Goal: Transaction & Acquisition: Subscribe to service/newsletter

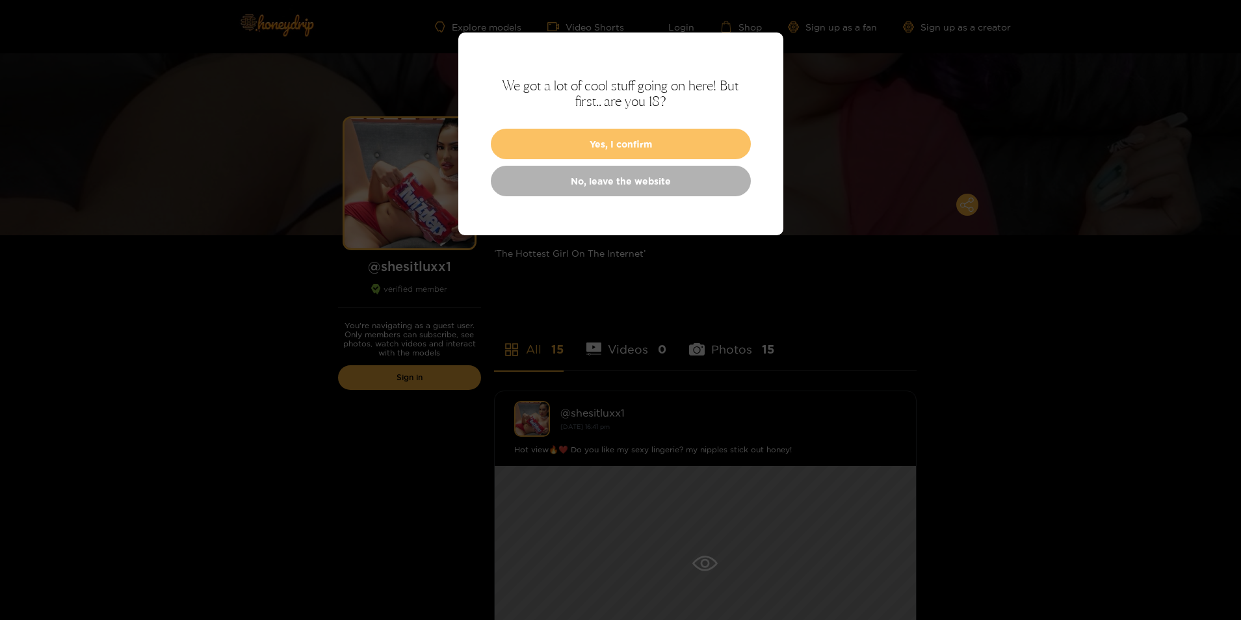
click at [646, 138] on button "Yes, I confirm" at bounding box center [621, 144] width 260 height 31
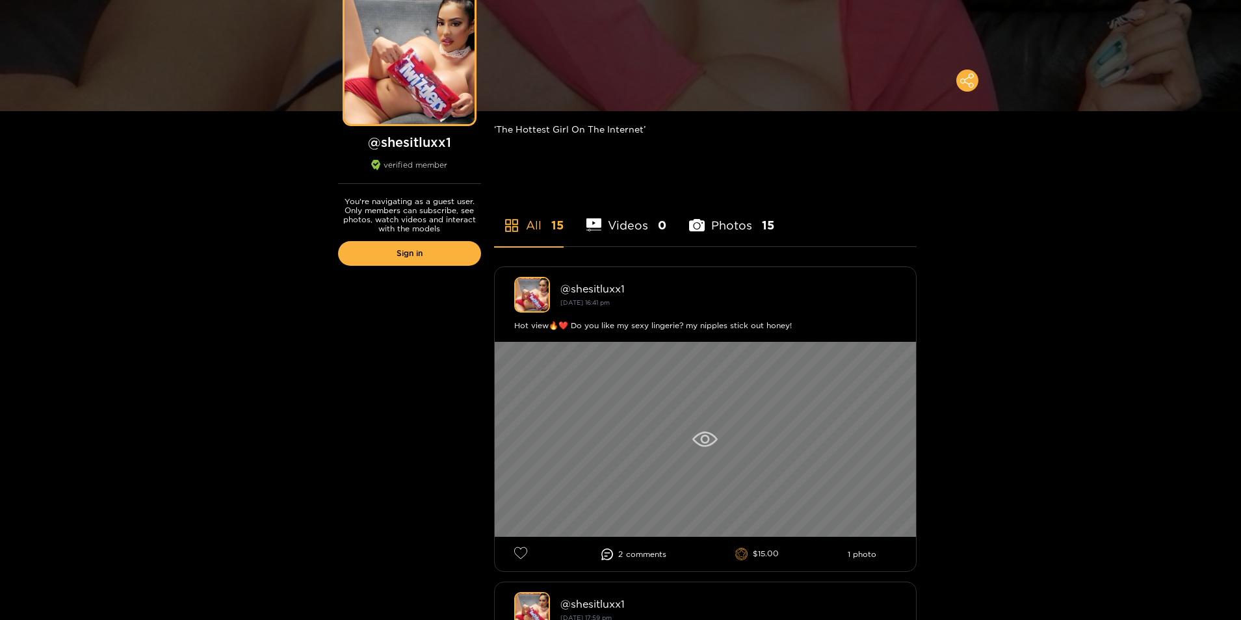
scroll to position [130, 0]
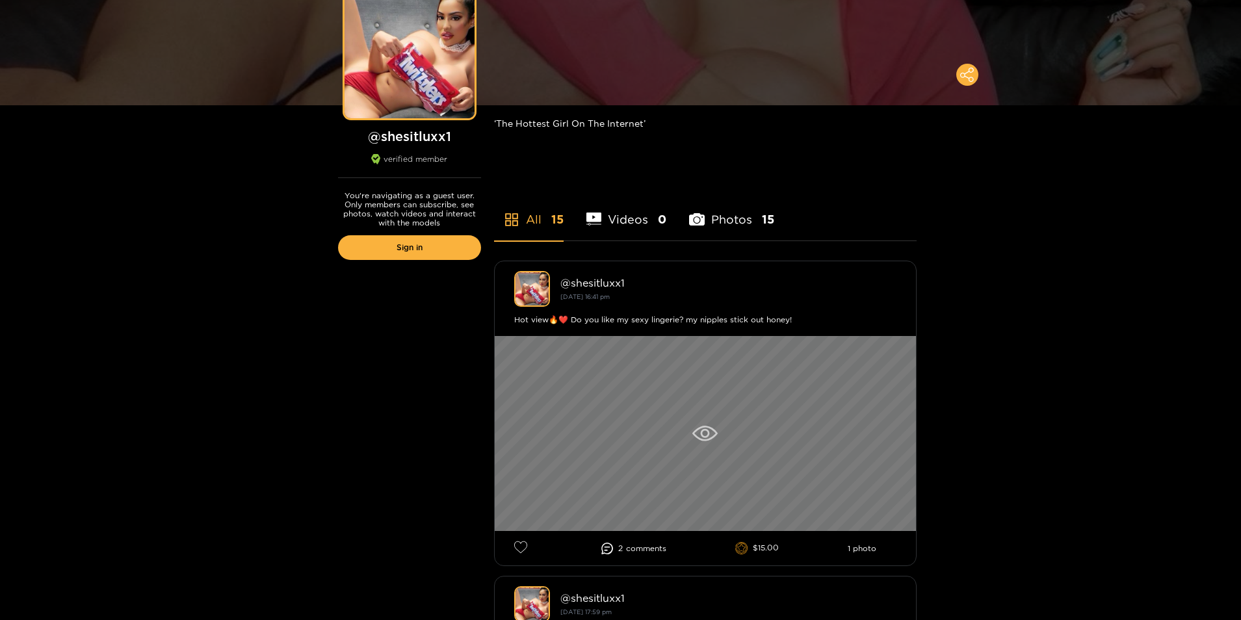
click at [694, 441] on icon at bounding box center [704, 434] width 25 height 16
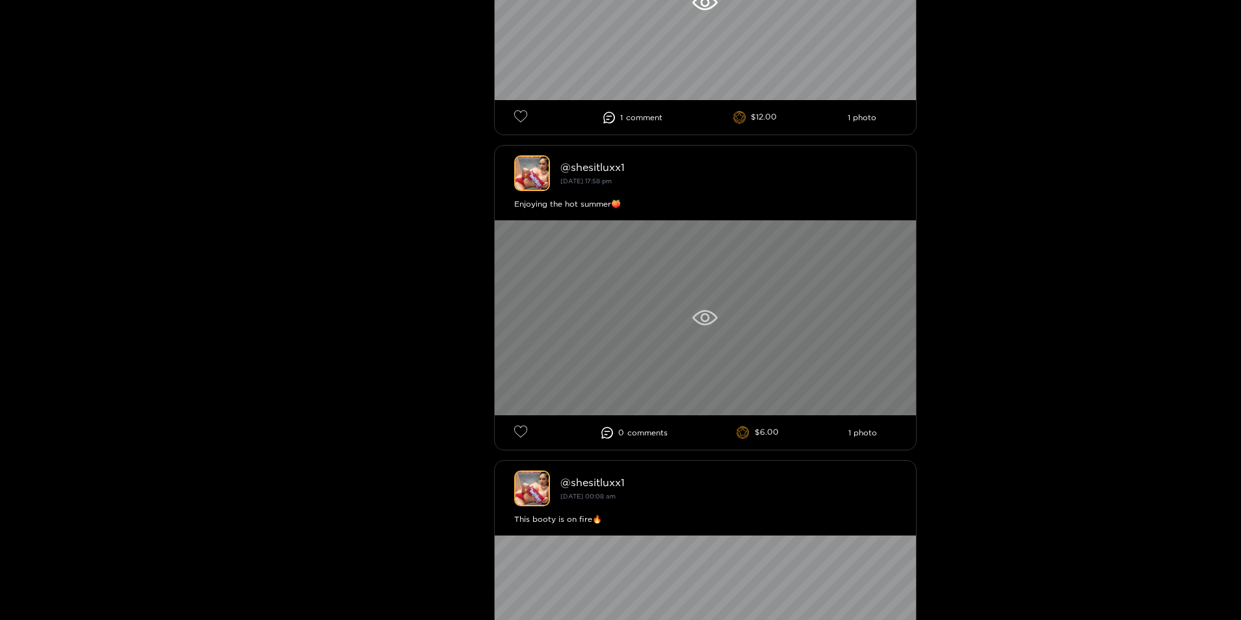
scroll to position [1170, 0]
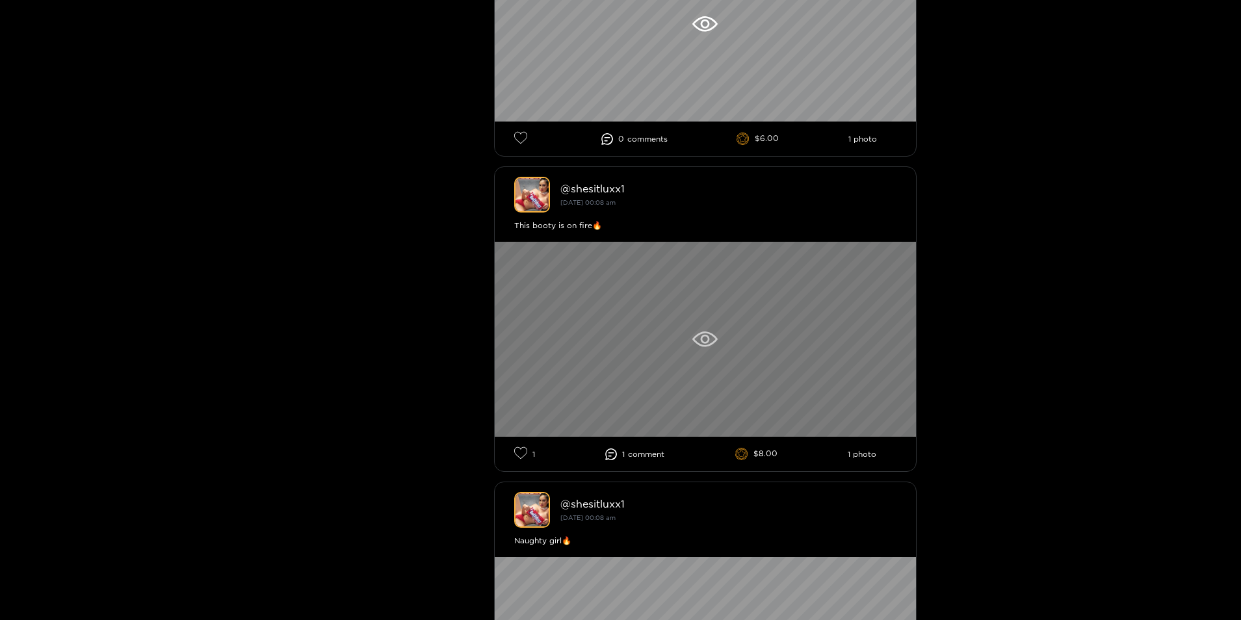
click at [736, 323] on div at bounding box center [705, 339] width 421 height 195
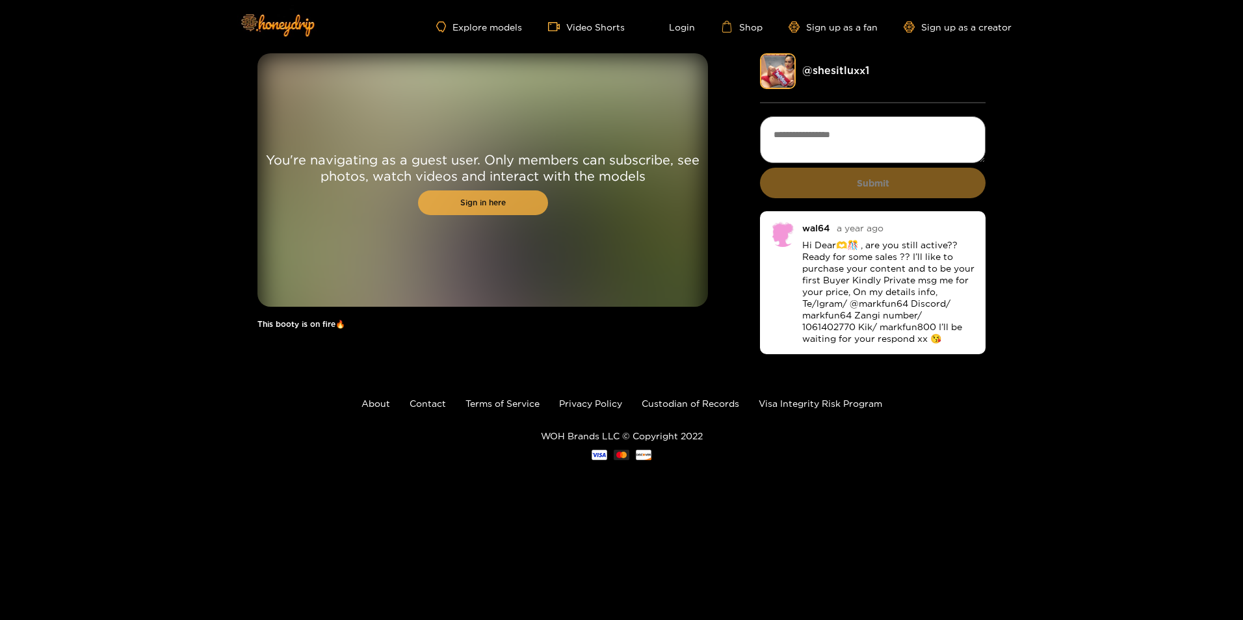
click at [471, 203] on link "Sign in here" at bounding box center [483, 202] width 130 height 25
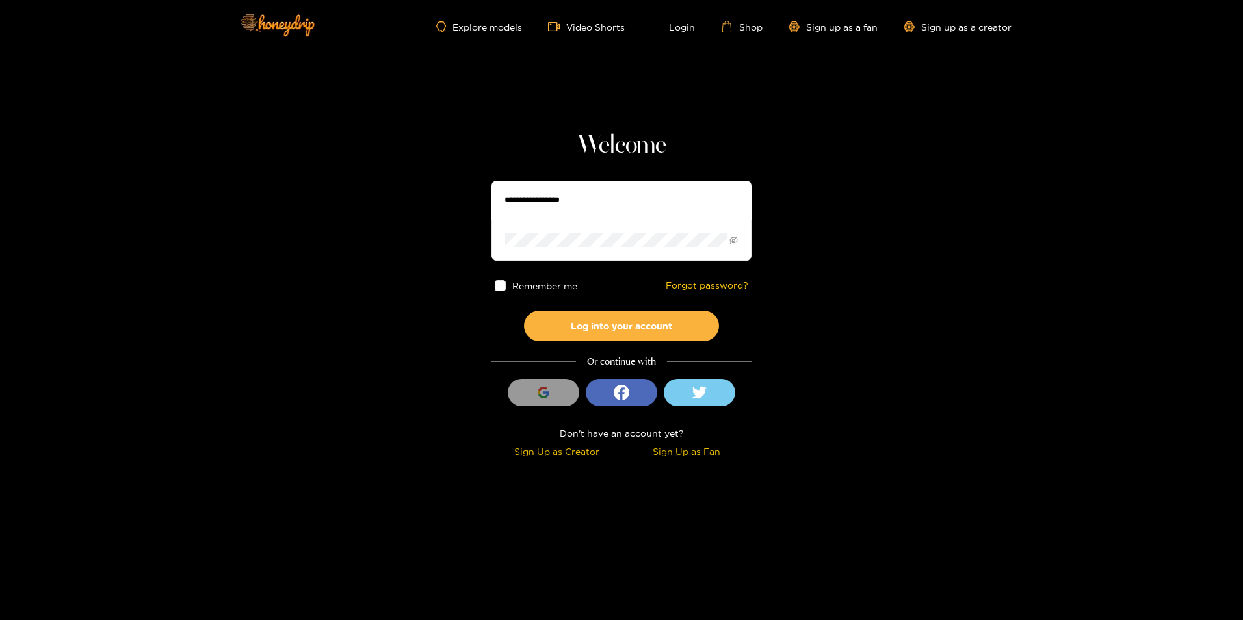
click at [629, 187] on input "text" at bounding box center [621, 200] width 260 height 39
type input "**********"
click at [617, 247] on span at bounding box center [621, 240] width 260 height 40
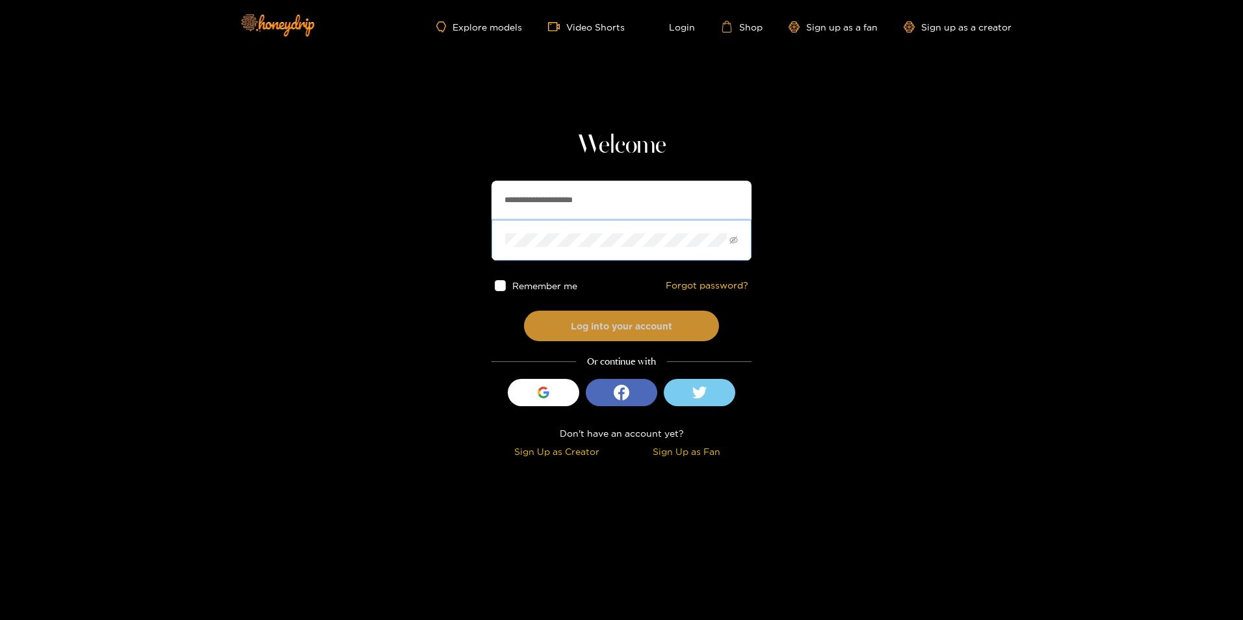
click at [578, 324] on button "Log into your account" at bounding box center [621, 326] width 195 height 31
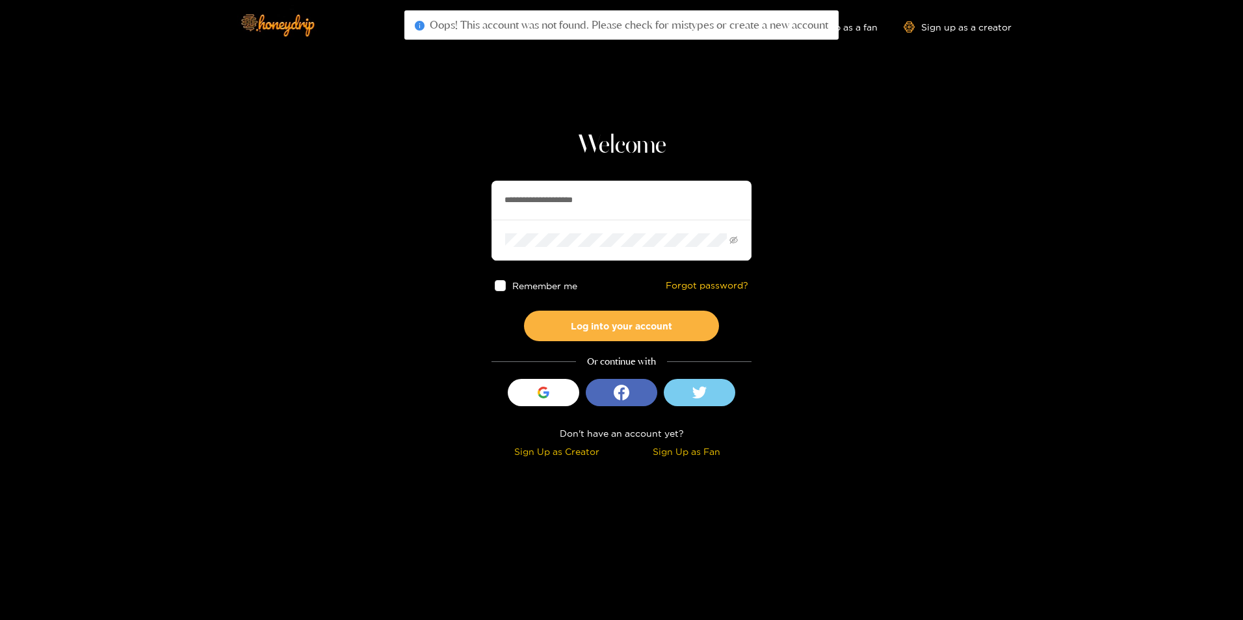
click at [659, 449] on div "Sign Up as Fan" at bounding box center [686, 451] width 123 height 15
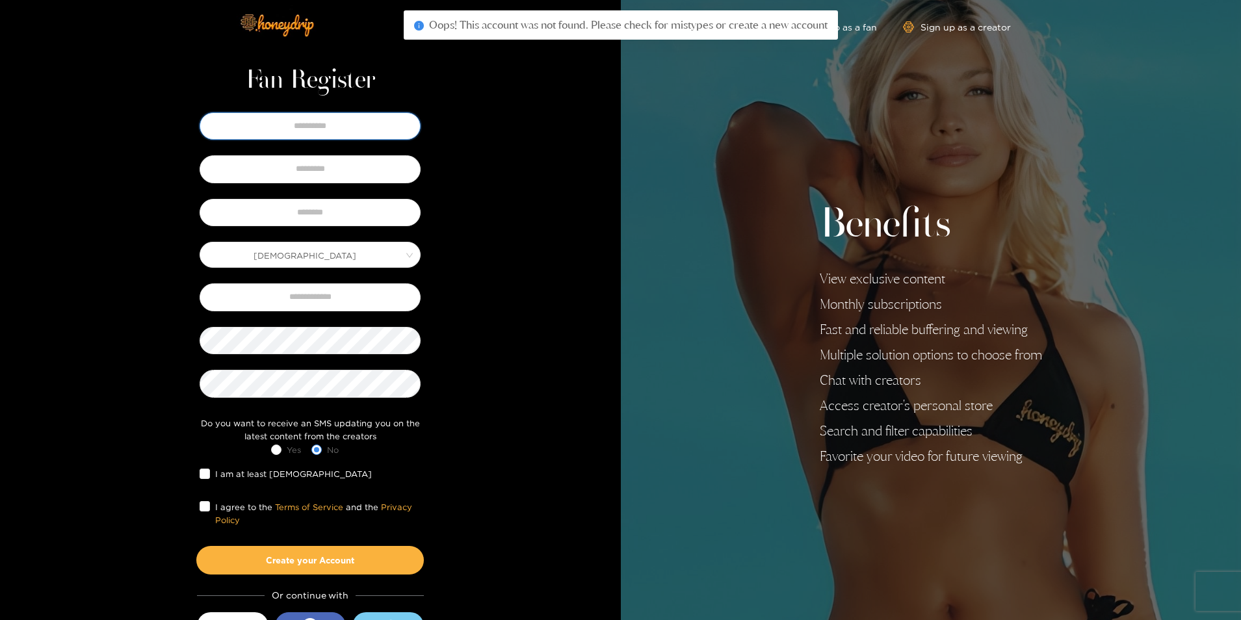
click at [337, 122] on input "text" at bounding box center [310, 125] width 221 height 27
drag, startPoint x: 593, startPoint y: 207, endPoint x: 575, endPoint y: 201, distance: 18.5
click at [593, 207] on div "Fan Register Male Do you want to receive an SMS updating you on the latest cont…" at bounding box center [310, 337] width 621 height 675
click at [380, 135] on input "text" at bounding box center [310, 125] width 221 height 27
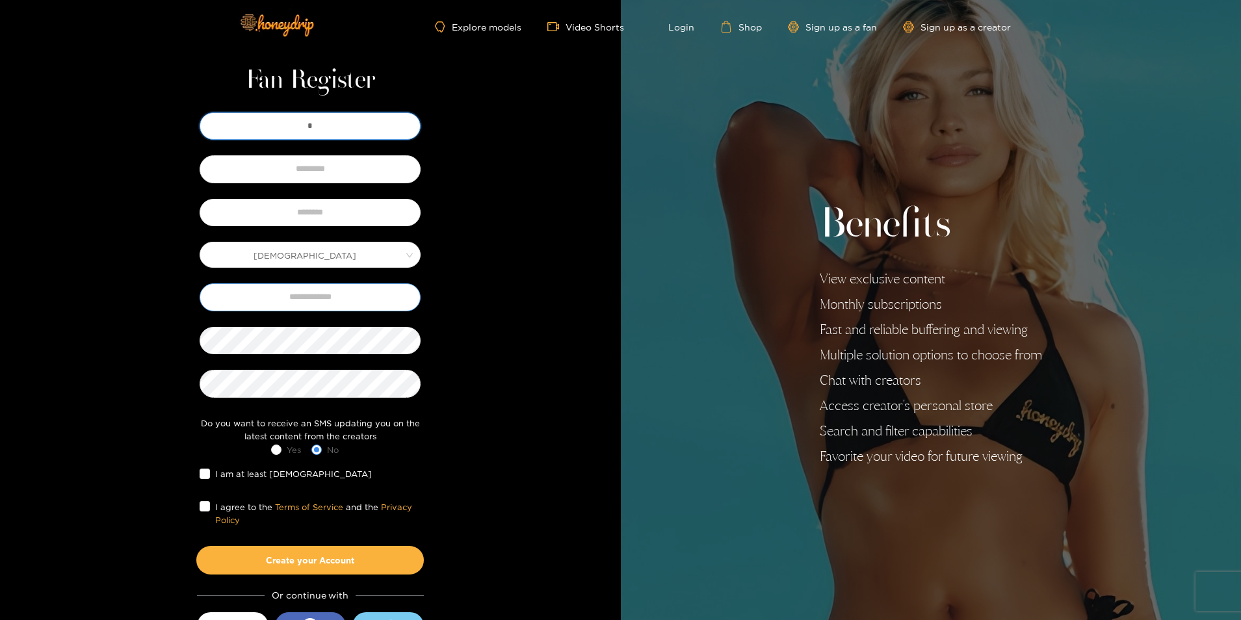
type input "*"
click at [324, 307] on input "text" at bounding box center [310, 296] width 221 height 27
type input "**********"
click at [326, 552] on button "Create your Account" at bounding box center [309, 560] width 227 height 29
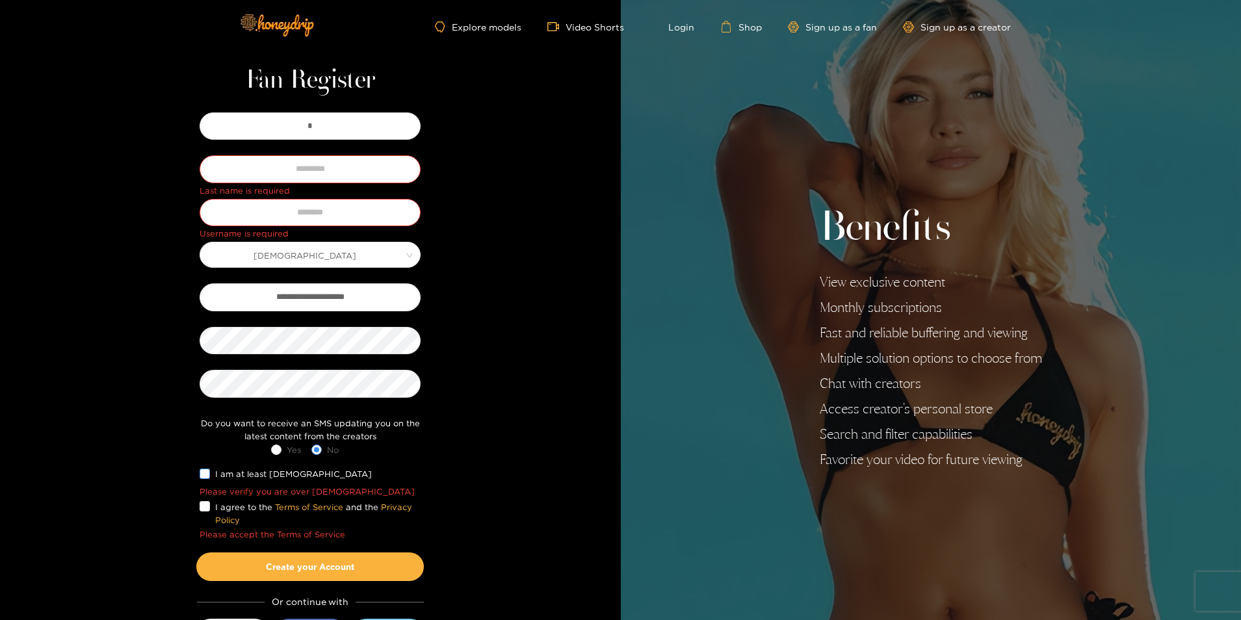
click at [289, 473] on span "I am at least 18 years old" at bounding box center [293, 473] width 167 height 13
click at [246, 508] on span "I agree to the Terms of Service and the Privacy Policy" at bounding box center [315, 513] width 211 height 27
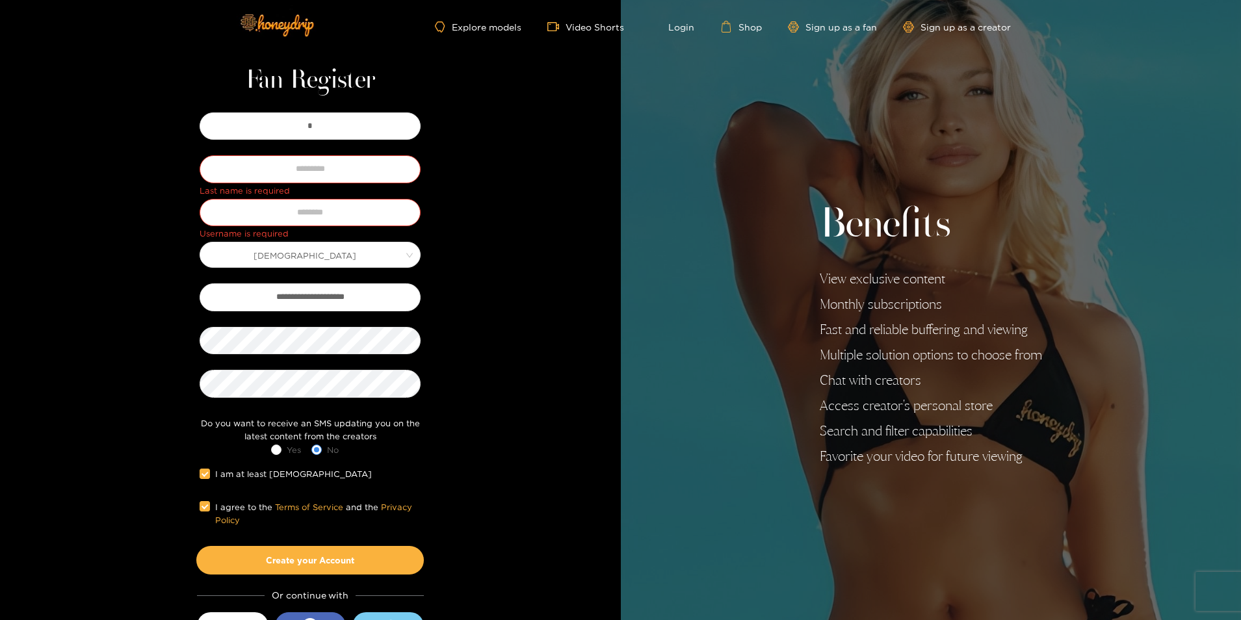
click at [289, 581] on div "**********" at bounding box center [310, 370] width 266 height 610
click at [294, 574] on button "Create your Account" at bounding box center [309, 560] width 227 height 29
click at [297, 563] on button "Create your Account" at bounding box center [309, 560] width 227 height 29
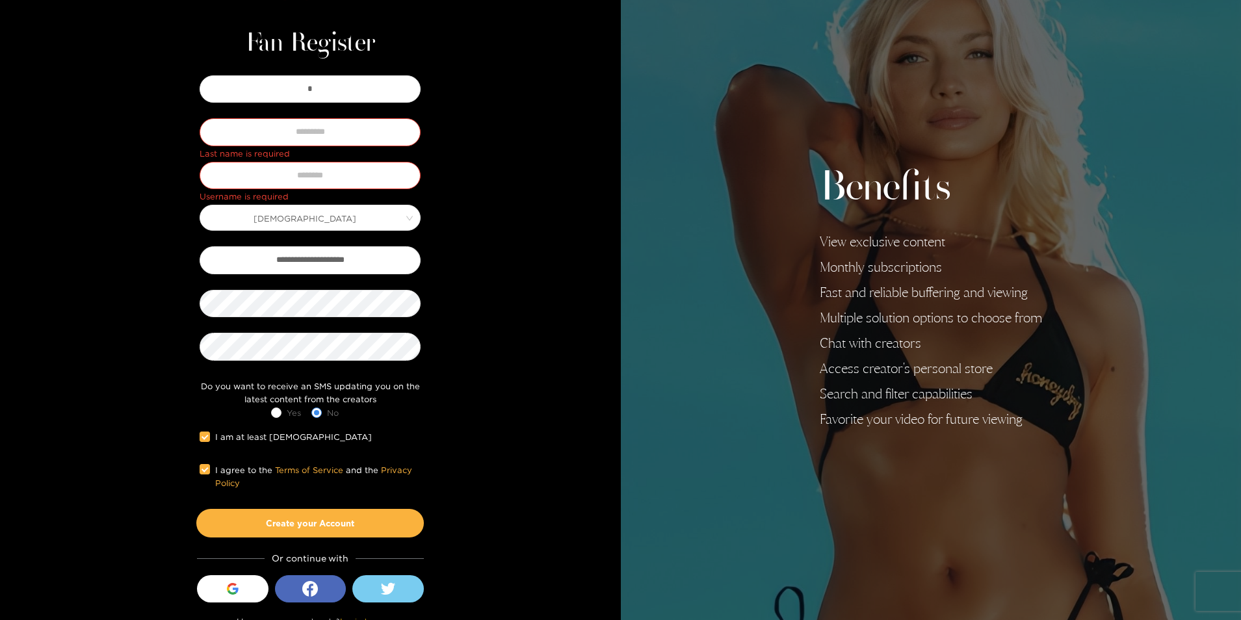
scroll to position [55, 0]
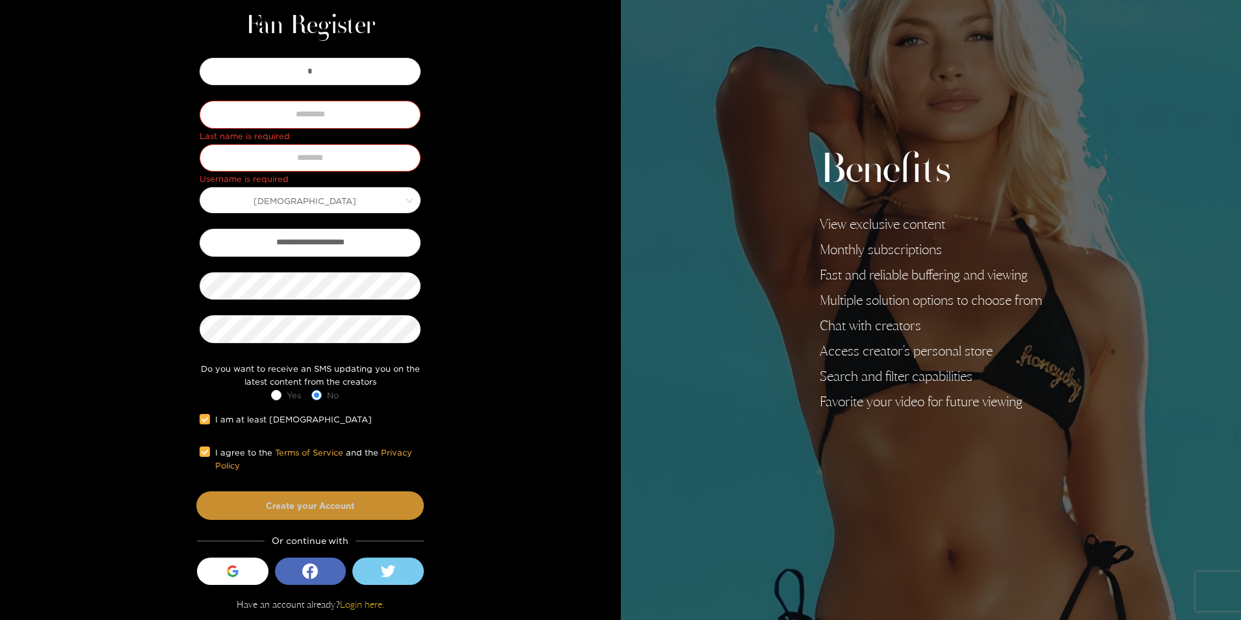
click at [383, 499] on button "Create your Account" at bounding box center [309, 505] width 227 height 29
click at [327, 118] on input "text" at bounding box center [310, 114] width 221 height 27
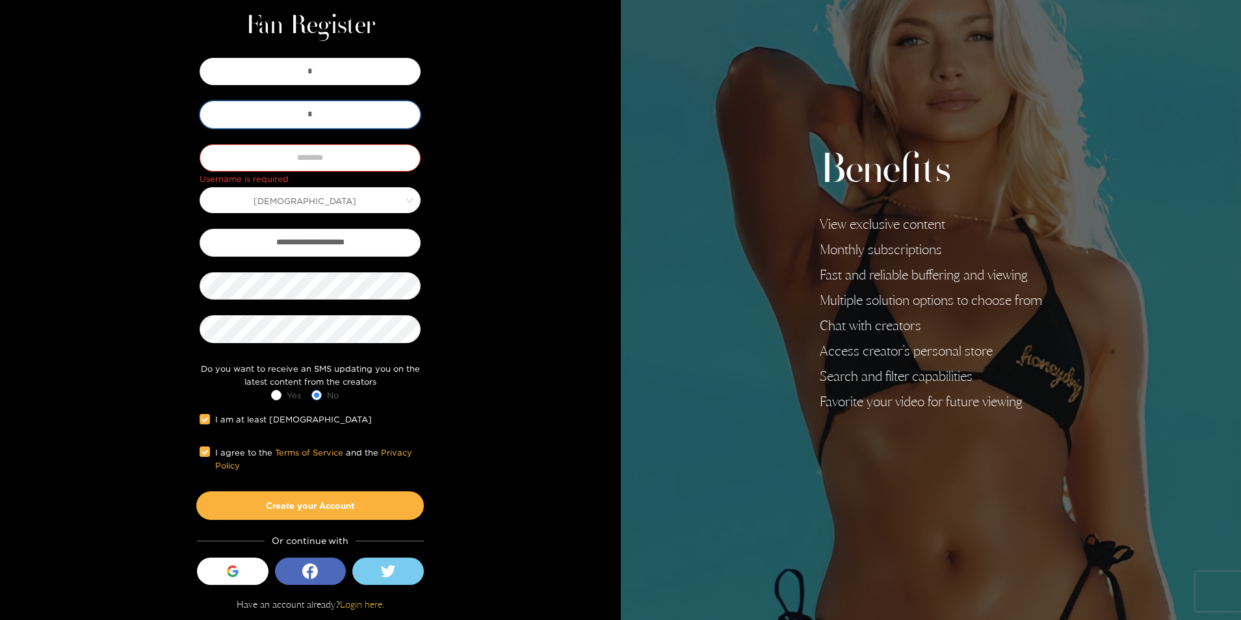
type input "*"
click at [252, 162] on input "text" at bounding box center [310, 157] width 221 height 27
click at [304, 497] on button "Create your Account" at bounding box center [309, 505] width 227 height 29
click at [344, 155] on input "*" at bounding box center [310, 157] width 221 height 27
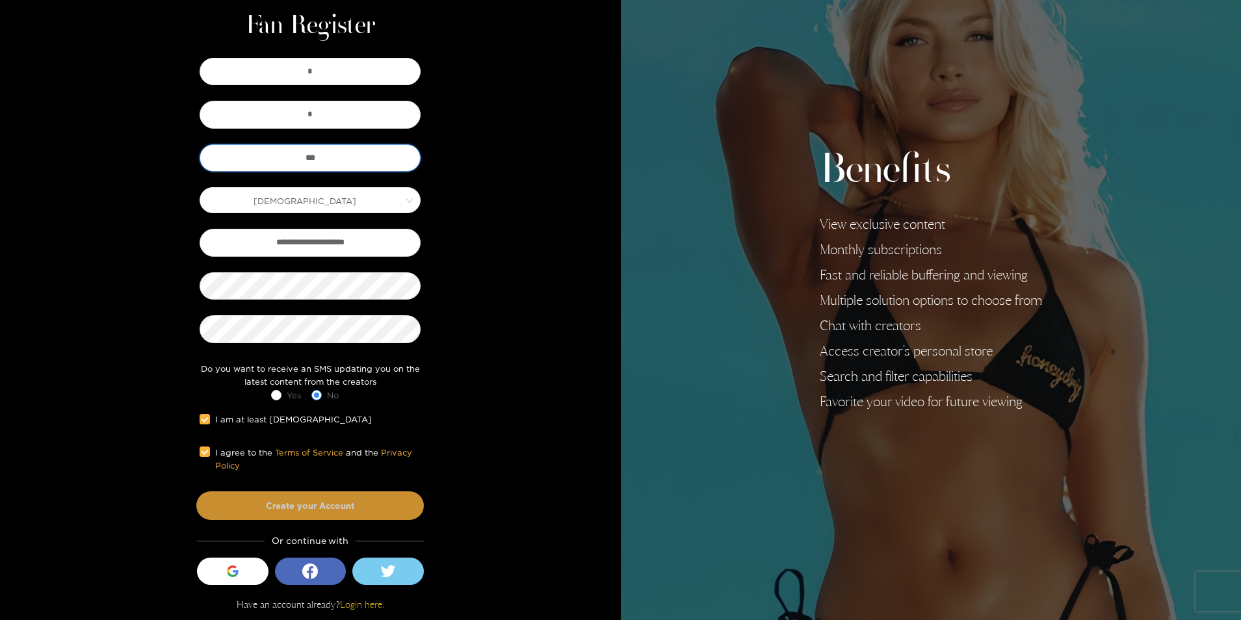
type input "***"
click at [353, 510] on button "Create your Account" at bounding box center [309, 505] width 227 height 29
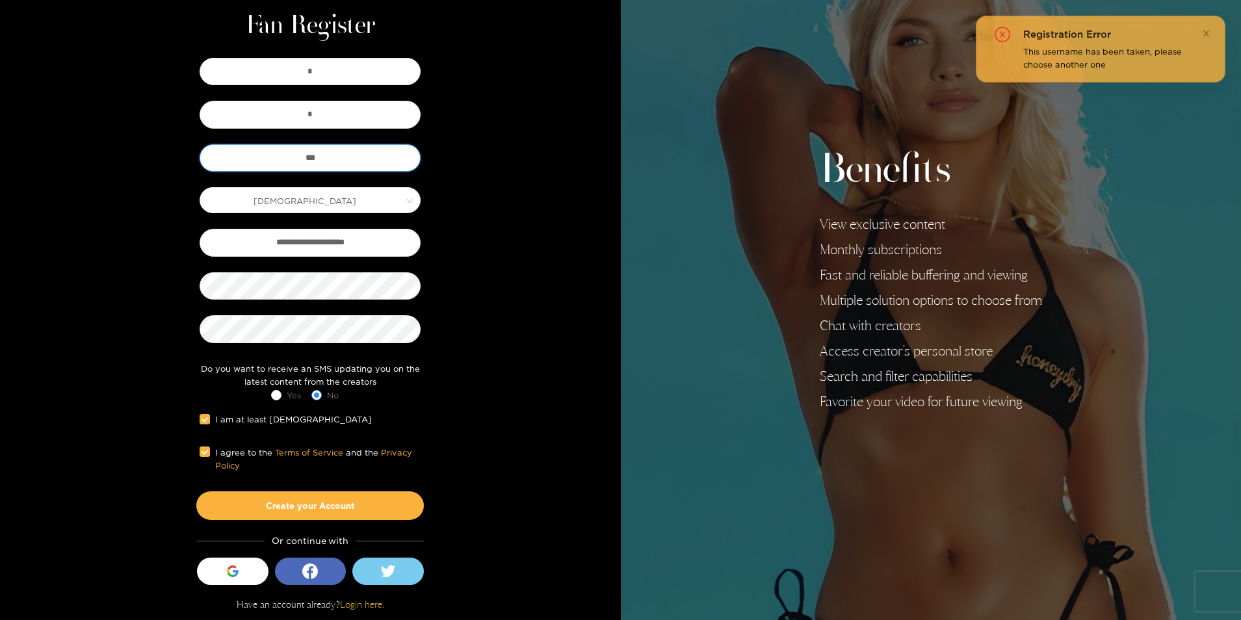
drag, startPoint x: 339, startPoint y: 149, endPoint x: 162, endPoint y: 161, distance: 177.8
click at [194, 162] on div "**********" at bounding box center [310, 287] width 266 height 465
type input "*********"
click at [302, 497] on button "Create your Account" at bounding box center [309, 505] width 227 height 29
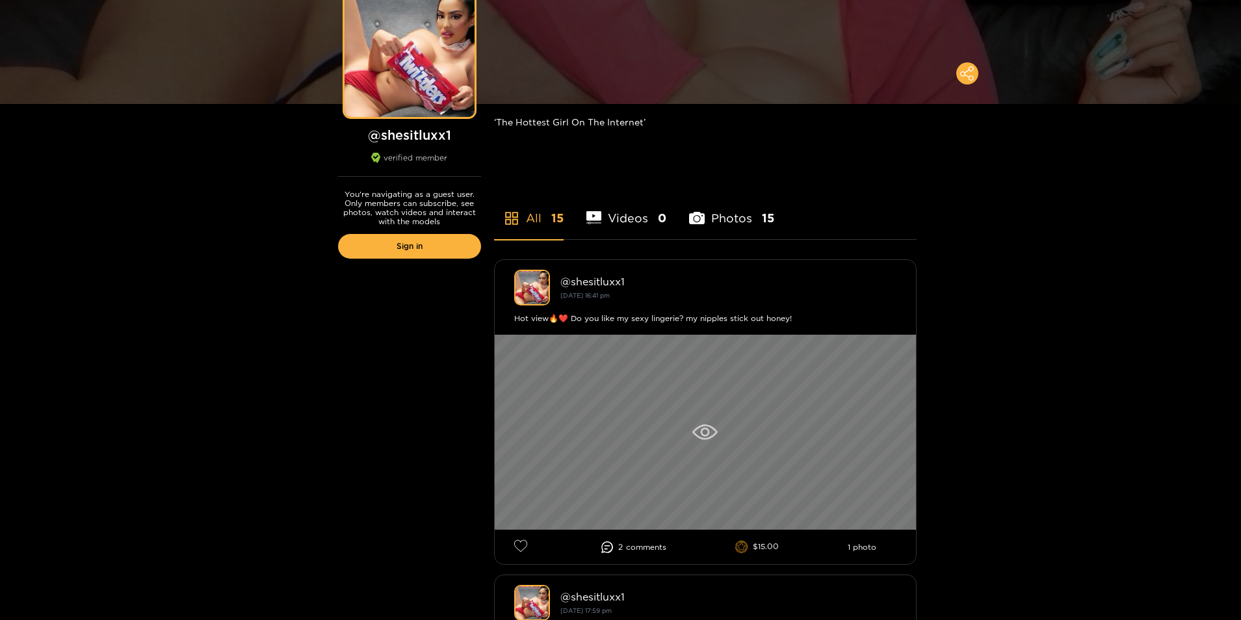
scroll to position [260, 0]
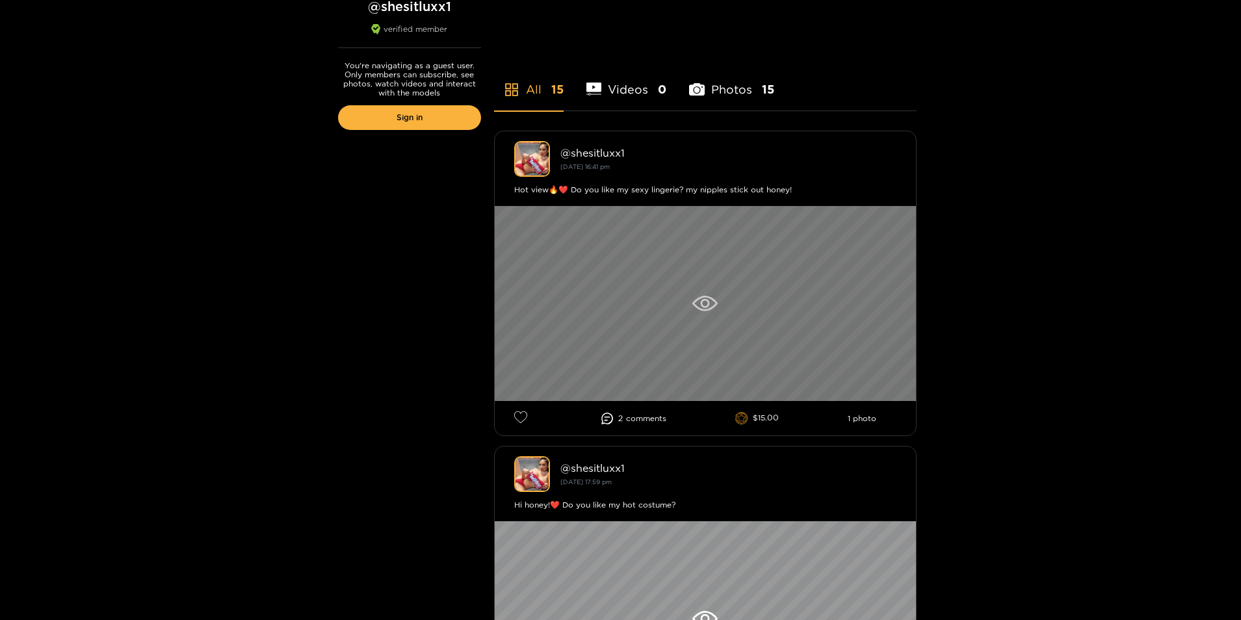
click at [682, 301] on div at bounding box center [705, 303] width 421 height 195
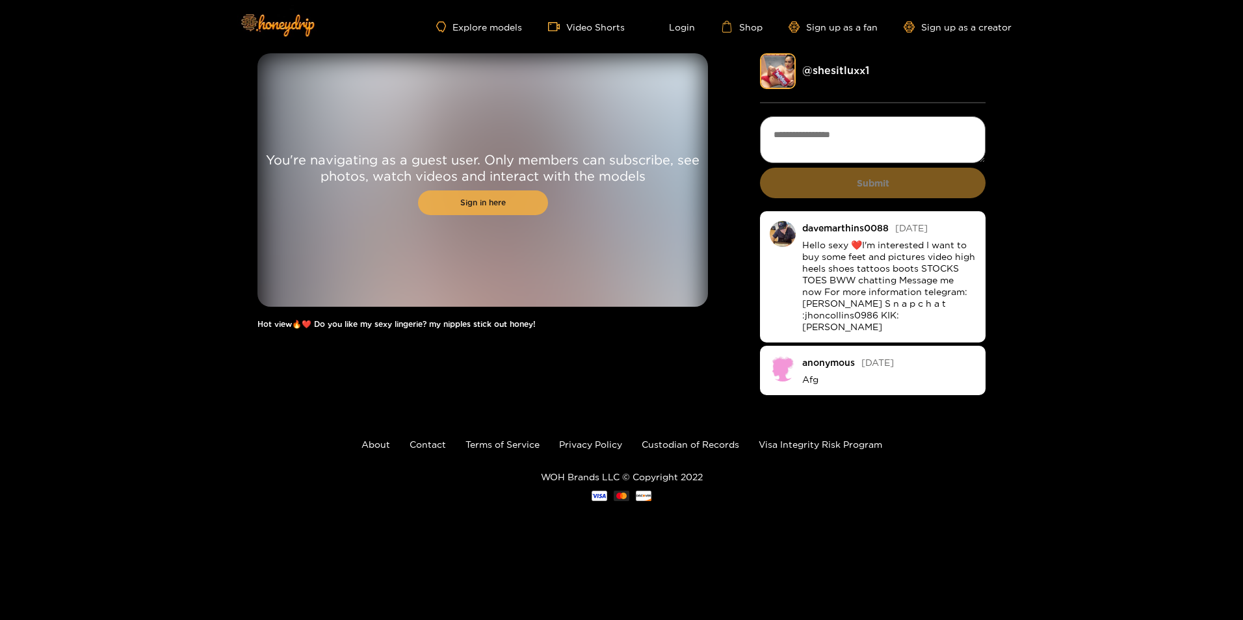
click at [506, 208] on link "Sign in here" at bounding box center [483, 202] width 130 height 25
